Goal: Use online tool/utility: Utilize a website feature to perform a specific function

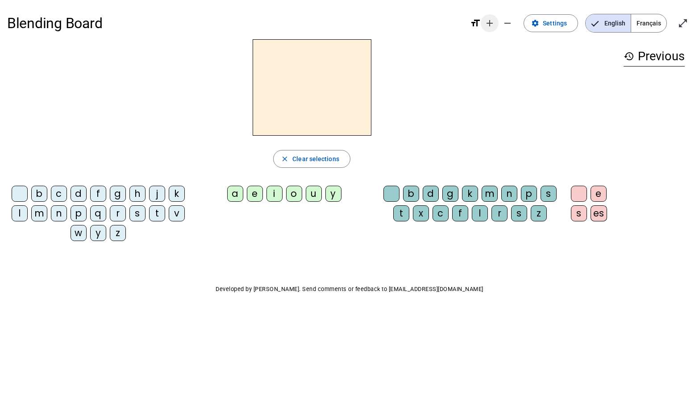
click at [493, 24] on mat-icon "add" at bounding box center [489, 23] width 11 height 11
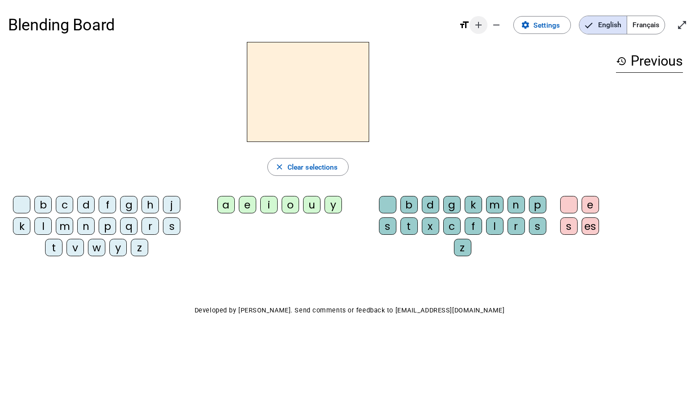
click at [493, 24] on mat-icon "remove" at bounding box center [496, 25] width 11 height 11
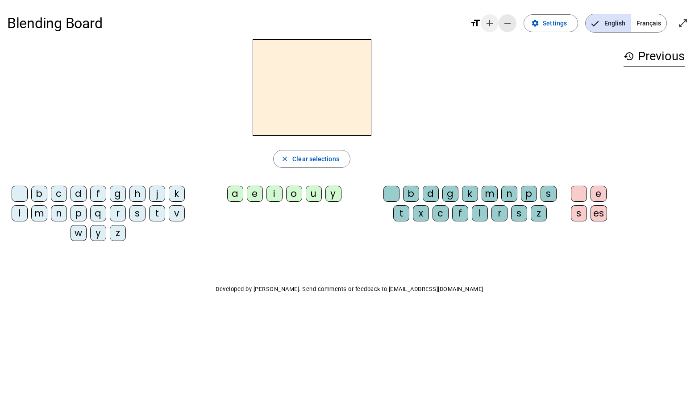
click at [493, 24] on mat-icon "add" at bounding box center [489, 23] width 11 height 11
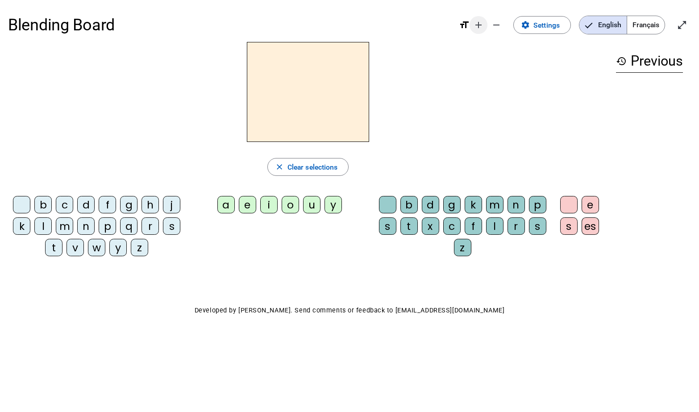
click at [483, 25] on mat-icon "add" at bounding box center [478, 25] width 11 height 11
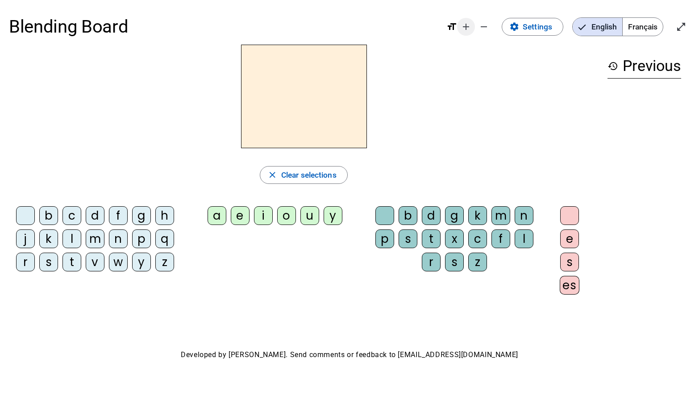
click at [483, 25] on mat-icon "remove" at bounding box center [483, 26] width 11 height 11
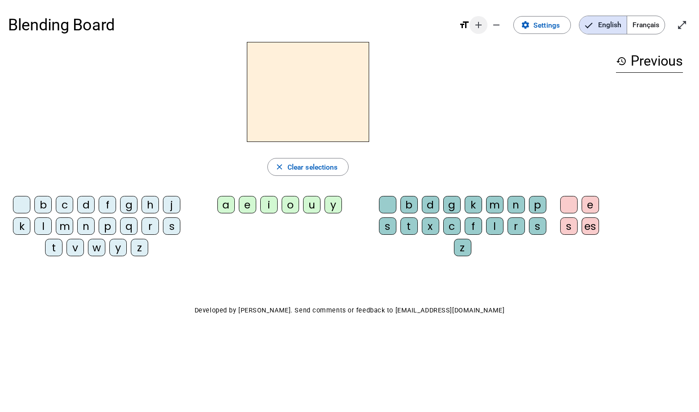
click at [483, 25] on mat-icon "add" at bounding box center [478, 25] width 11 height 11
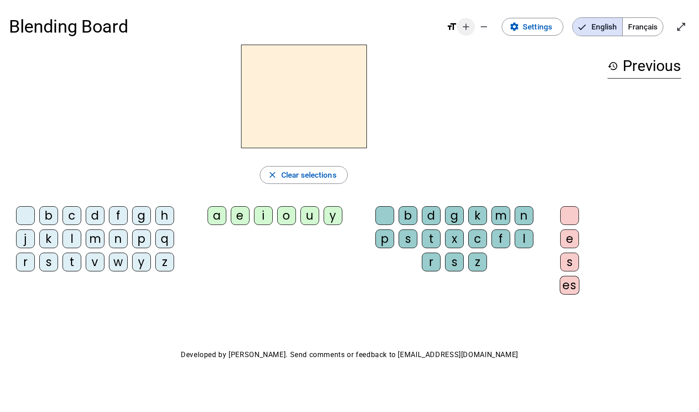
click at [468, 29] on mat-icon "add" at bounding box center [466, 26] width 11 height 11
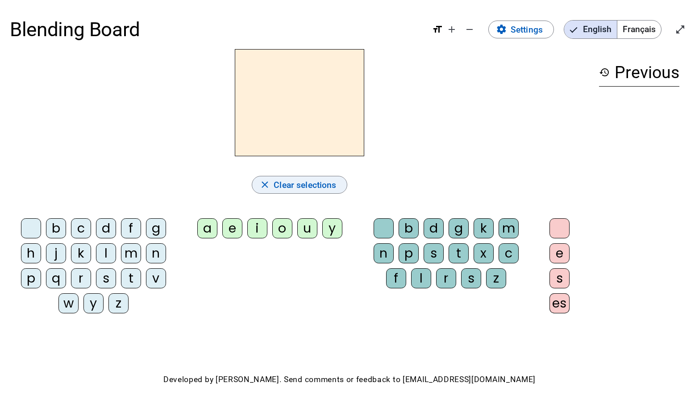
click at [323, 183] on span "Clear selections" at bounding box center [305, 185] width 62 height 15
click at [440, 29] on mat-icon "format_size" at bounding box center [437, 29] width 11 height 11
click at [443, 27] on span "Increase font size" at bounding box center [451, 29] width 21 height 21
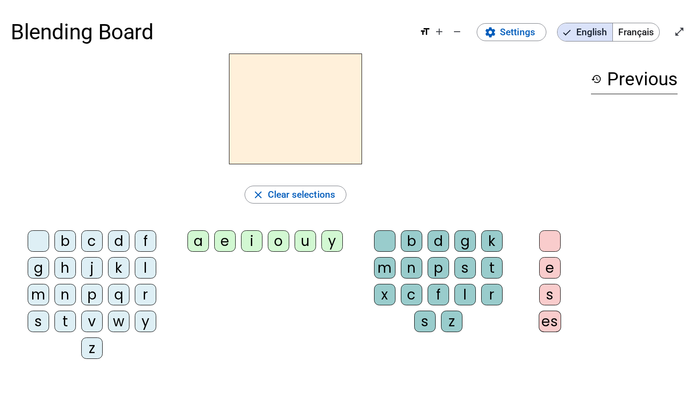
click at [632, 31] on span "Français" at bounding box center [636, 32] width 46 height 18
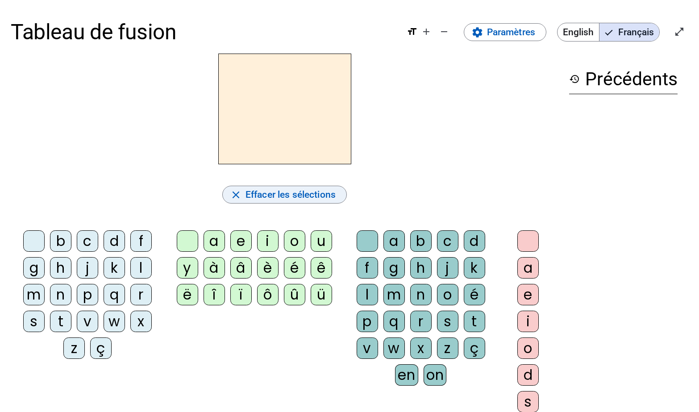
click at [243, 192] on span "button" at bounding box center [285, 194] width 124 height 21
click at [66, 241] on div "b" at bounding box center [60, 240] width 21 height 21
click at [218, 242] on div "a" at bounding box center [213, 240] width 21 height 21
click at [290, 198] on span "Effacer les sélections" at bounding box center [290, 195] width 90 height 16
click at [423, 240] on div "b" at bounding box center [420, 240] width 21 height 21
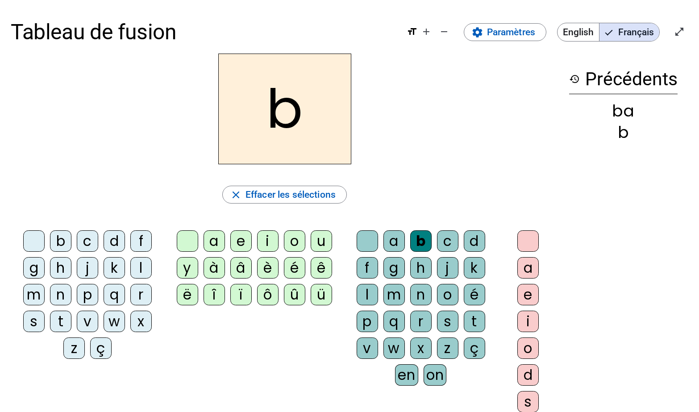
click at [393, 241] on div "a" at bounding box center [393, 240] width 21 height 21
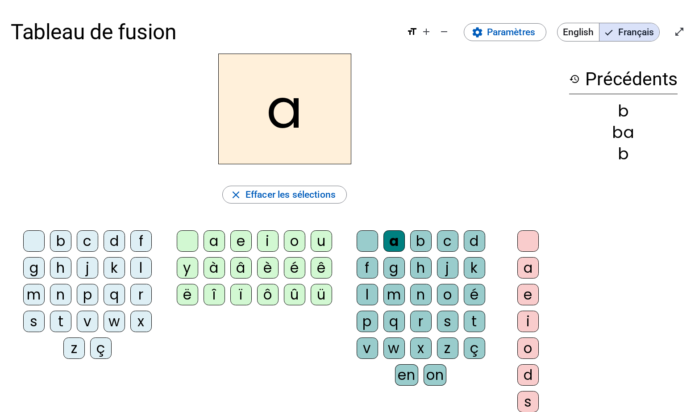
click at [422, 239] on div "b" at bounding box center [420, 240] width 21 height 21
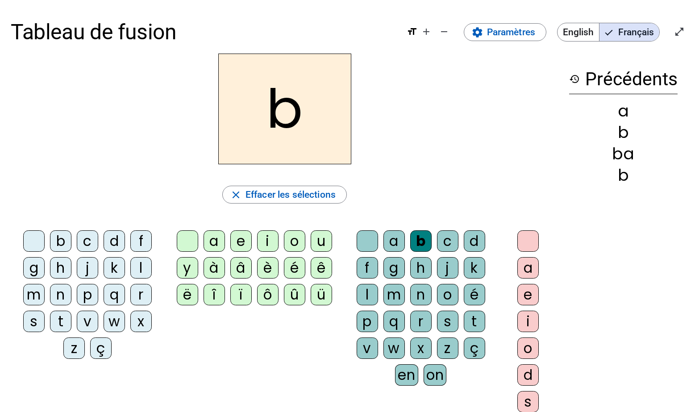
click at [214, 241] on div "a" at bounding box center [213, 240] width 21 height 21
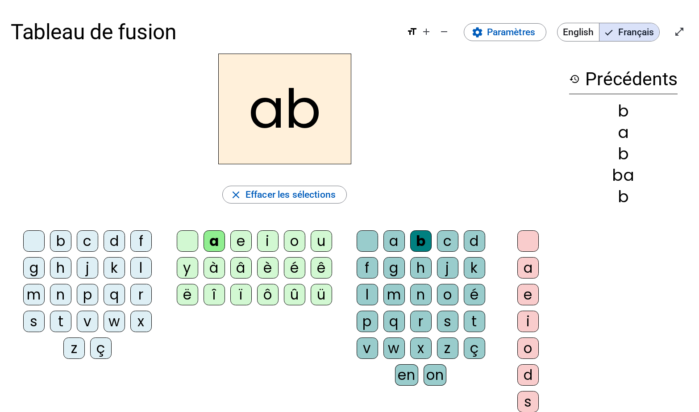
click at [214, 241] on div "a" at bounding box center [213, 240] width 21 height 21
click at [300, 195] on span "Effacer les sélections" at bounding box center [290, 195] width 90 height 16
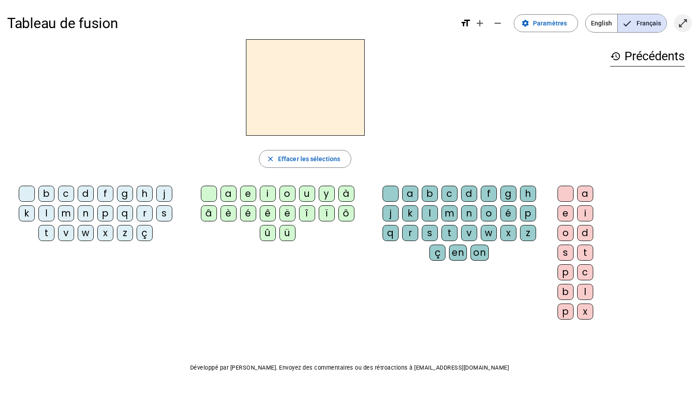
click at [683, 20] on mat-icon "open_in_full" at bounding box center [682, 23] width 11 height 11
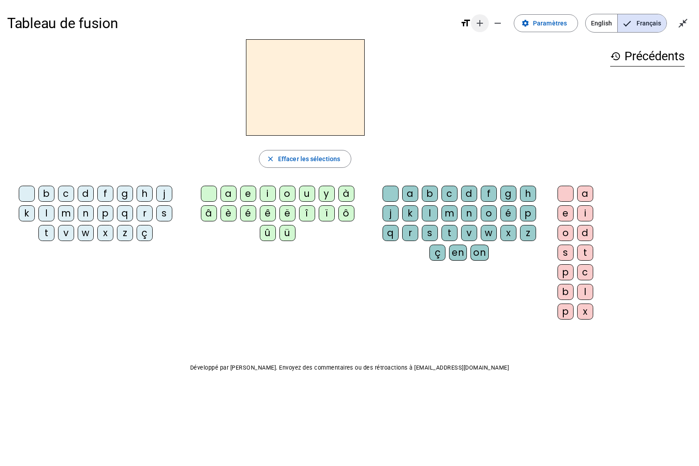
click at [479, 22] on mat-icon "add" at bounding box center [479, 23] width 11 height 11
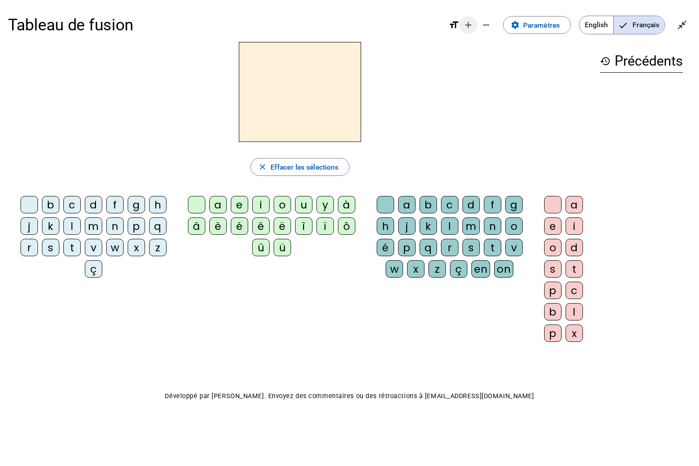
click at [479, 22] on span "Diminuer la taille de la police" at bounding box center [485, 24] width 21 height 21
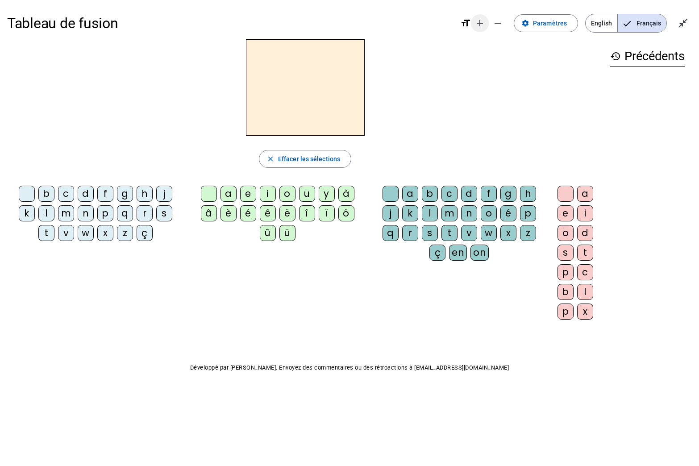
click at [479, 22] on mat-icon "add" at bounding box center [479, 23] width 11 height 11
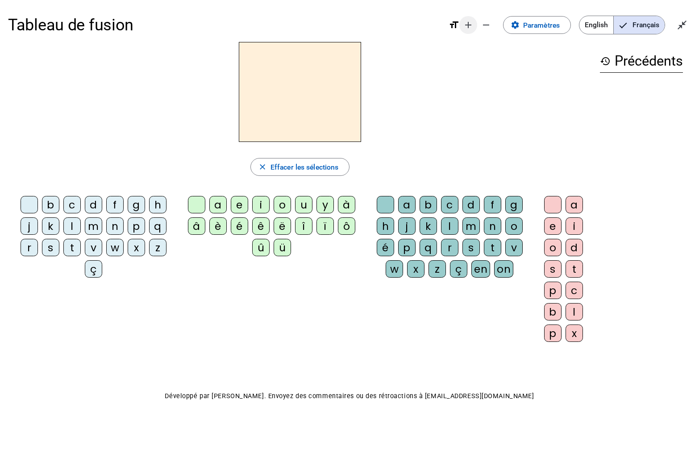
click at [466, 22] on mat-icon "add" at bounding box center [468, 25] width 11 height 11
click at [475, 22] on span "Diminuer la taille de la police" at bounding box center [485, 24] width 21 height 21
click at [466, 22] on mat-icon "add" at bounding box center [468, 25] width 11 height 11
